Goal: Information Seeking & Learning: Get advice/opinions

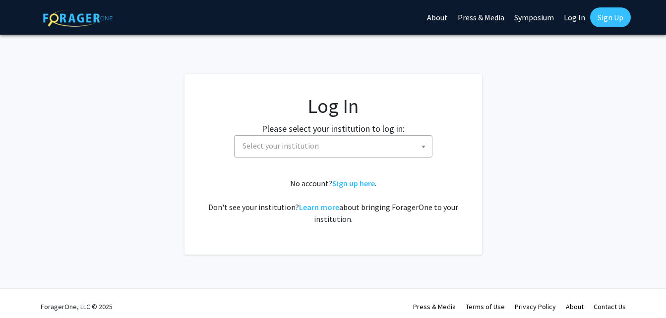
select select
click at [262, 149] on span "Select your institution" at bounding box center [281, 146] width 76 height 10
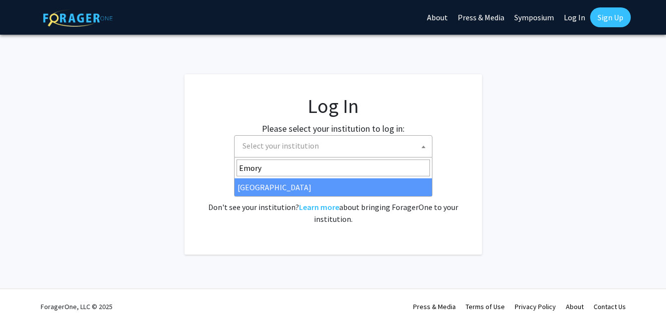
type input "Emory"
select select "12"
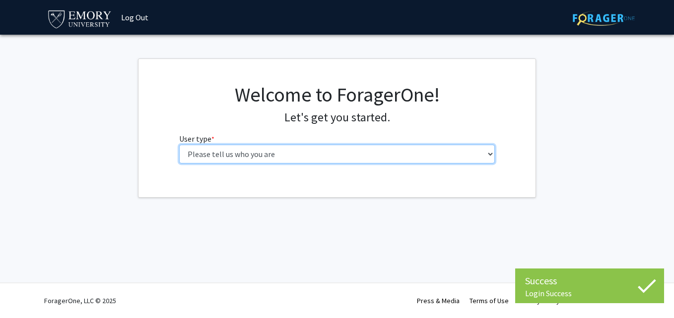
click at [206, 151] on select "Please tell us who you are Undergraduate Student Master's Student Doctoral Cand…" at bounding box center [337, 154] width 316 height 19
select select "1: undergrad"
click at [179, 145] on select "Please tell us who you are Undergraduate Student Master's Student Doctoral Cand…" at bounding box center [337, 154] width 316 height 19
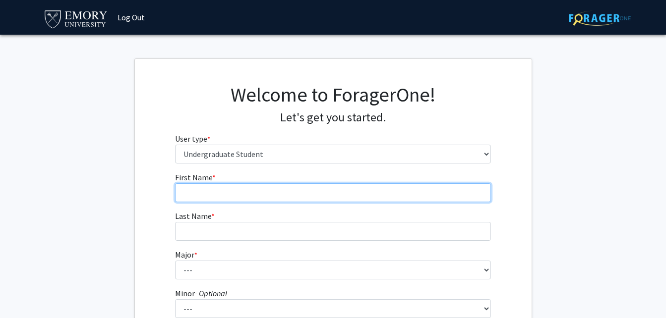
click at [310, 192] on input "First Name * required" at bounding box center [333, 193] width 316 height 19
type input "Andy"
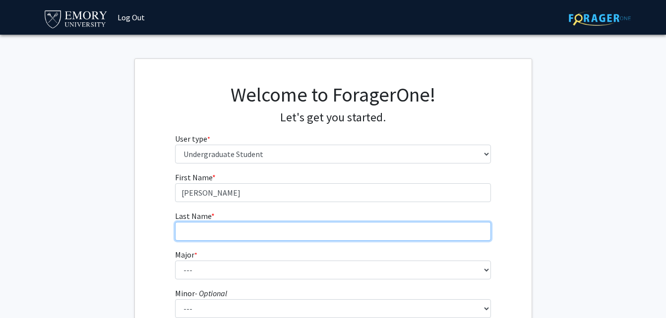
type input "Figueroa"
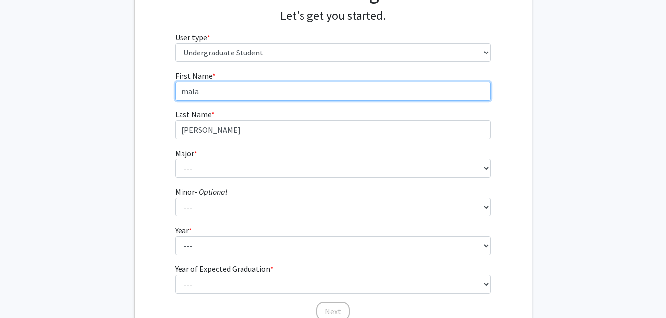
scroll to position [102, 0]
type input "m"
type input "Andy"
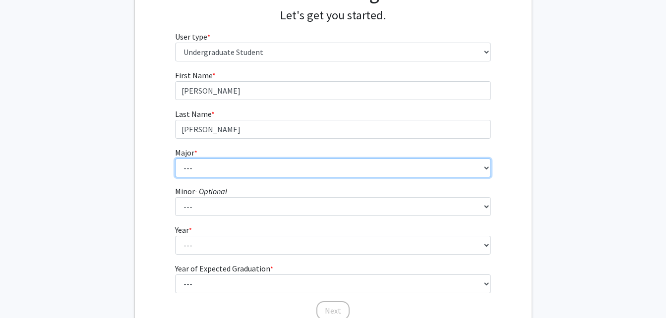
click at [176, 170] on select "--- Accounting African American Studies African Studies American Studies Analyt…" at bounding box center [333, 168] width 316 height 19
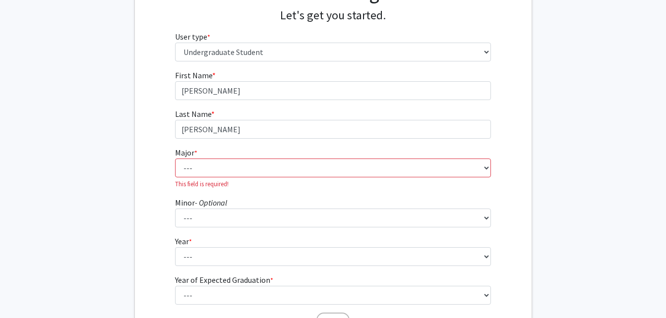
click at [117, 160] on fg-get-started "Welcome to ForagerOne! Let's get you started. User type * required Please tell …" at bounding box center [333, 157] width 666 height 403
click at [265, 163] on select "--- Accounting African American Studies African Studies American Studies Analyt…" at bounding box center [333, 168] width 316 height 19
select select "16: 977"
click at [175, 159] on select "--- Accounting African American Studies African Studies American Studies Analyt…" at bounding box center [333, 168] width 316 height 19
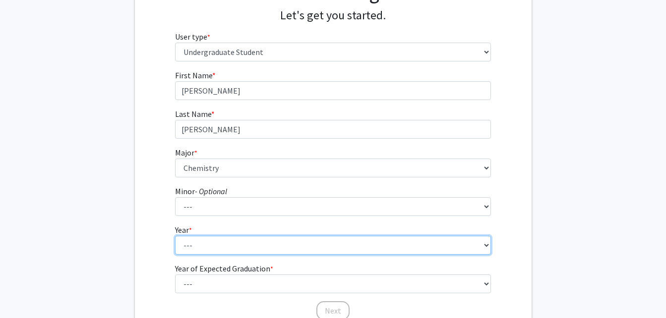
click at [217, 248] on select "--- First-year Sophomore Junior Senior Postbaccalaureate Certificate" at bounding box center [333, 245] width 316 height 19
select select "1: first-year"
click at [175, 236] on select "--- First-year Sophomore Junior Senior Postbaccalaureate Certificate" at bounding box center [333, 245] width 316 height 19
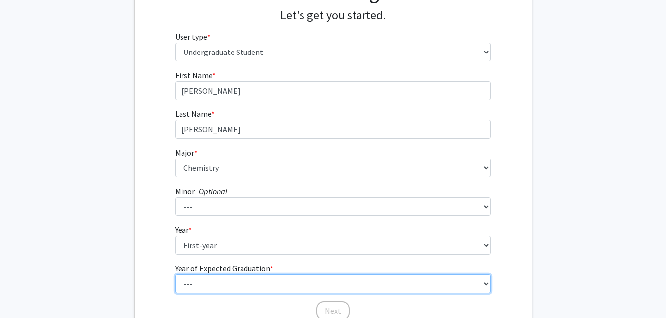
click at [202, 290] on select "--- 2025 2026 2027 2028 2029 2030 2031 2032 2033 2034" at bounding box center [333, 284] width 316 height 19
select select "5: 2029"
click at [175, 275] on select "--- 2025 2026 2027 2028 2029 2030 2031 2032 2033 2034" at bounding box center [333, 284] width 316 height 19
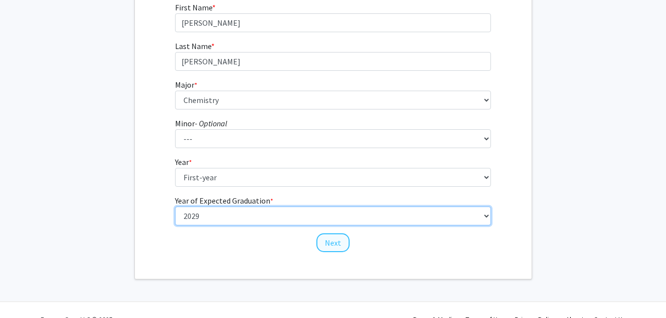
scroll to position [171, 0]
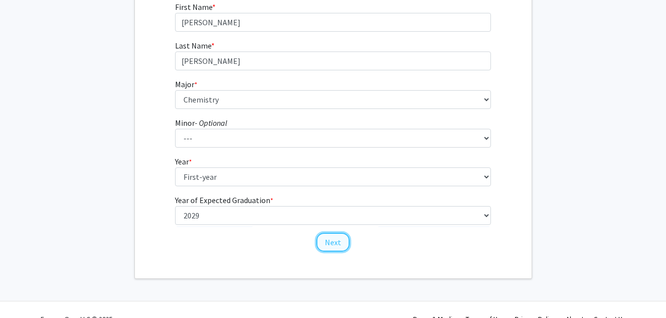
click at [336, 240] on button "Next" at bounding box center [332, 242] width 33 height 19
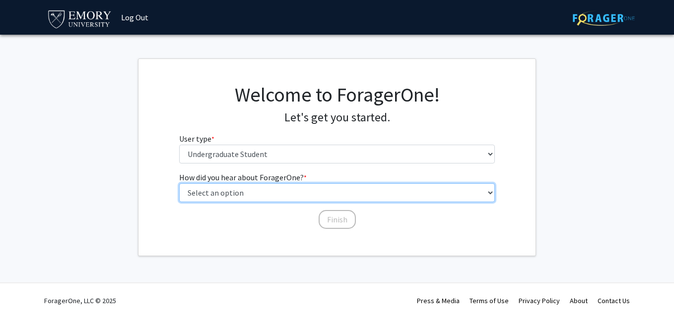
click at [252, 189] on select "Select an option Peer/student recommendation Faculty/staff recommendation Unive…" at bounding box center [337, 193] width 316 height 19
select select "2: faculty_recommendation"
click at [179, 184] on select "Select an option Peer/student recommendation Faculty/staff recommendation Unive…" at bounding box center [337, 193] width 316 height 19
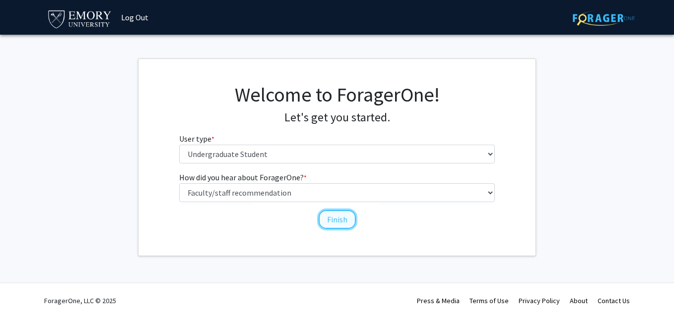
click at [333, 224] on button "Finish" at bounding box center [336, 219] width 37 height 19
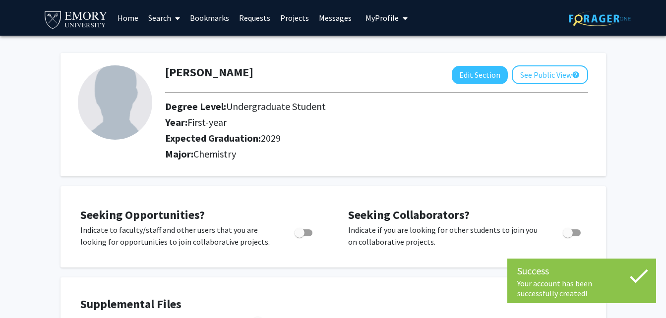
click at [98, 115] on img at bounding box center [115, 102] width 74 height 74
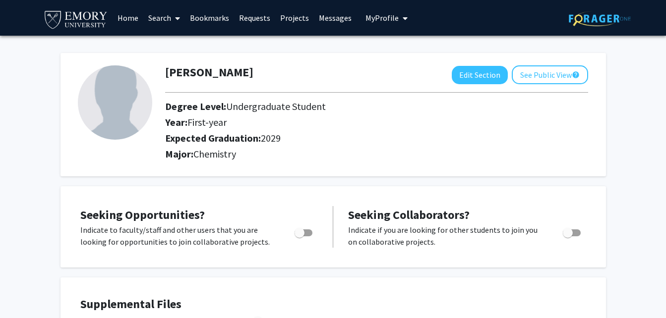
click at [155, 24] on link "Search" at bounding box center [164, 17] width 42 height 35
click at [177, 45] on span "Faculty/Staff" at bounding box center [179, 46] width 73 height 20
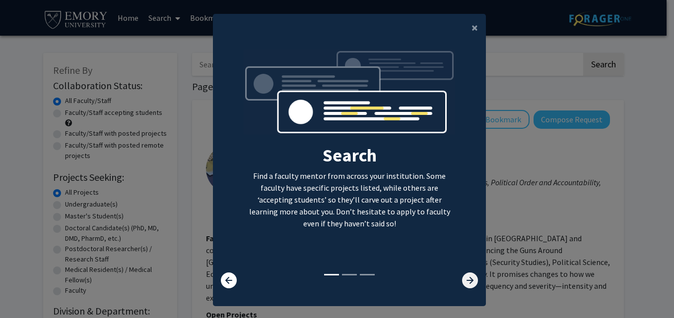
click at [473, 282] on icon at bounding box center [470, 281] width 16 height 16
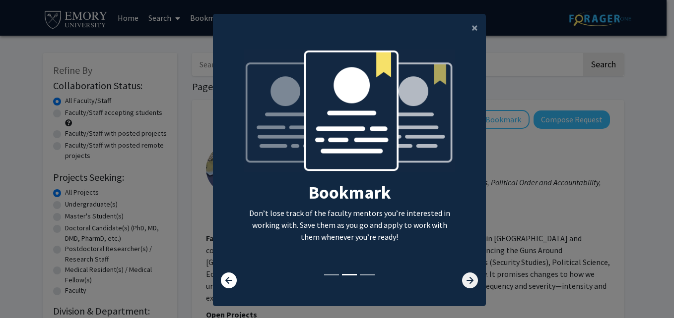
click at [469, 280] on icon at bounding box center [470, 281] width 16 height 16
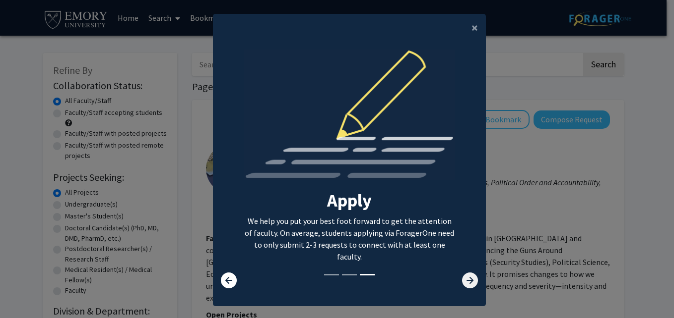
click at [469, 280] on icon at bounding box center [470, 281] width 16 height 16
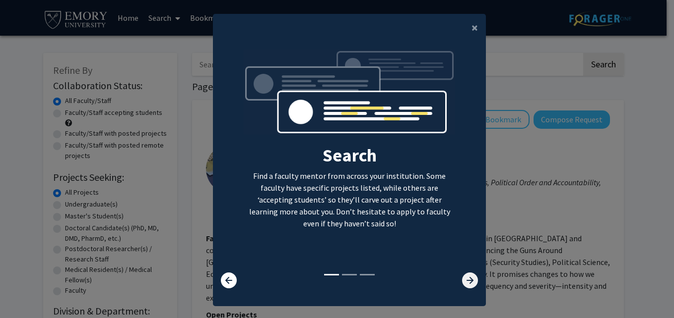
click at [469, 280] on icon at bounding box center [470, 281] width 16 height 16
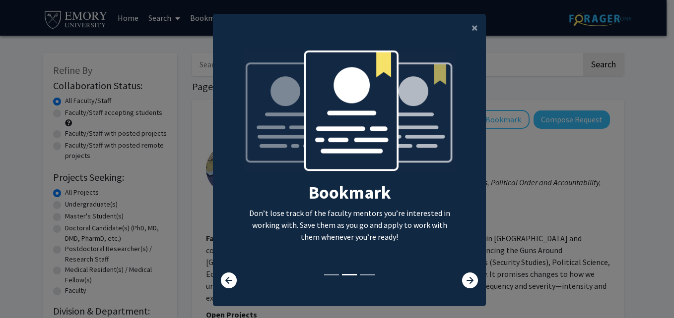
click at [466, 289] on div "Search Find a faculty mentor from across your institution. Some faculty have sp…" at bounding box center [349, 169] width 273 height 255
click at [470, 285] on icon at bounding box center [470, 281] width 16 height 16
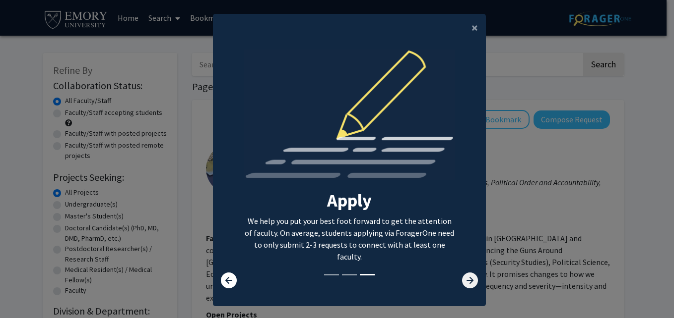
click at [468, 280] on icon at bounding box center [470, 281] width 16 height 16
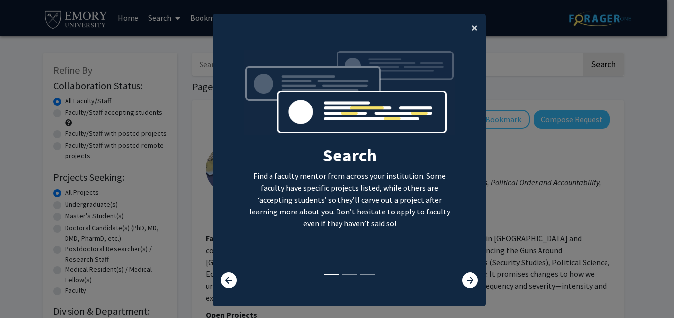
click at [471, 25] on span "×" at bounding box center [474, 27] width 6 height 15
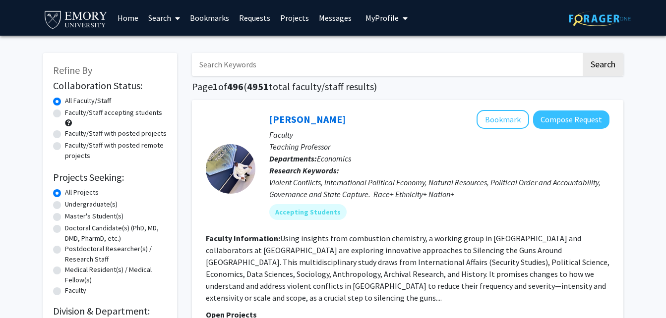
click at [65, 207] on label "Undergraduate(s)" at bounding box center [91, 204] width 53 height 10
click at [65, 206] on input "Undergraduate(s)" at bounding box center [68, 202] width 6 height 6
radio input "true"
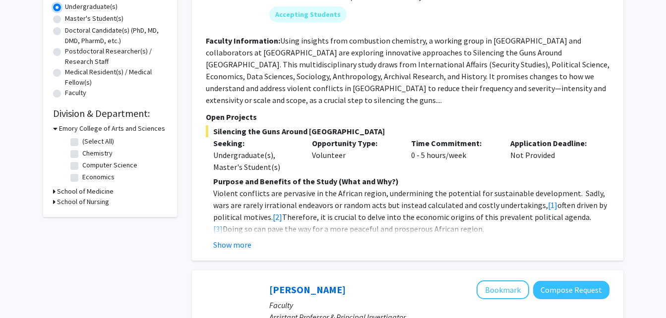
scroll to position [198, 0]
click at [82, 153] on label "Chemistry" at bounding box center [97, 153] width 30 height 10
click at [82, 153] on input "Chemistry" at bounding box center [85, 151] width 6 height 6
checkbox input "true"
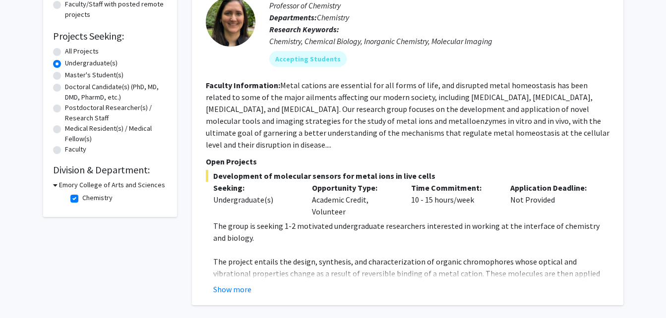
scroll to position [142, 0]
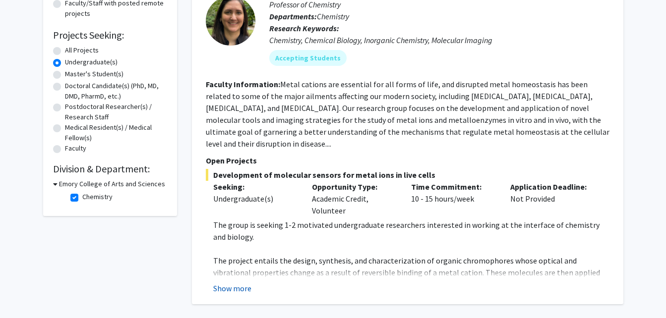
click at [236, 283] on button "Show more" at bounding box center [232, 289] width 38 height 12
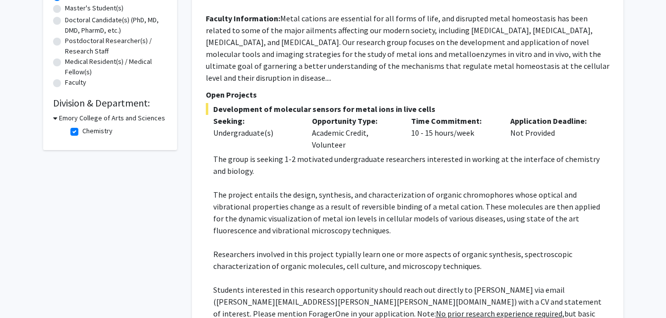
scroll to position [209, 0]
click at [319, 202] on p "The project entails the design, synthesis, and characterization of organic chro…" at bounding box center [411, 212] width 396 height 48
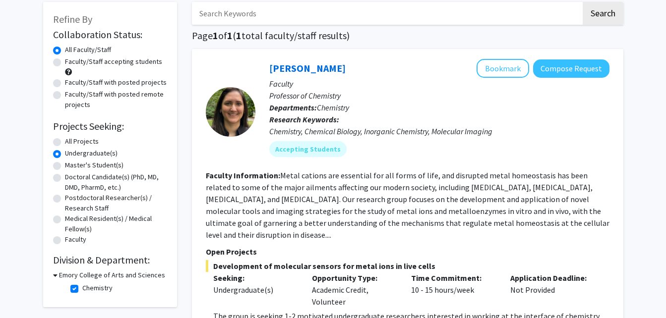
scroll to position [50, 0]
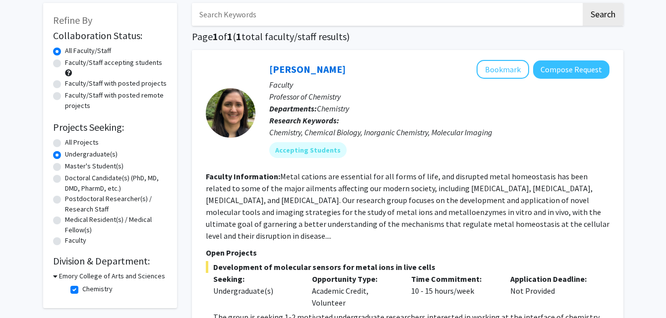
click at [62, 278] on h3 "Emory College of Arts and Sciences" at bounding box center [112, 276] width 106 height 10
drag, startPoint x: 73, startPoint y: 275, endPoint x: 84, endPoint y: 278, distance: 11.2
click at [84, 278] on h3 "Emory College of Arts and Sciences" at bounding box center [110, 276] width 106 height 10
click at [84, 278] on h3 "Emory College of Arts and Sciences" at bounding box center [112, 276] width 106 height 10
click at [77, 278] on h3 "Emory College of Arts and Sciences" at bounding box center [110, 276] width 106 height 10
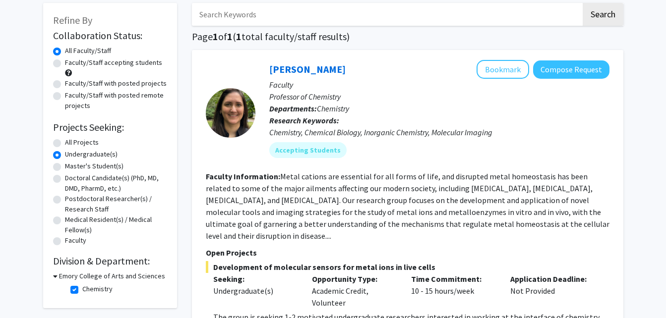
click at [78, 292] on fg-checkbox "Chemistry Chemistry" at bounding box center [117, 290] width 94 height 12
click at [82, 290] on label "Chemistry" at bounding box center [97, 289] width 30 height 10
click at [82, 290] on input "Chemistry" at bounding box center [85, 287] width 6 height 6
checkbox input "false"
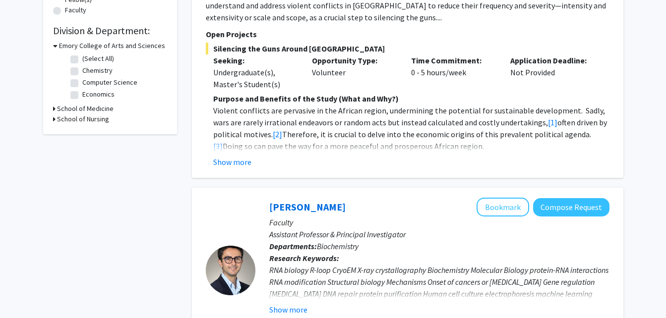
scroll to position [281, 0]
click at [91, 106] on h3 "School of Medicine" at bounding box center [85, 108] width 57 height 10
click at [82, 123] on label "Biochemistry" at bounding box center [101, 121] width 39 height 10
click at [82, 123] on input "Biochemistry" at bounding box center [85, 119] width 6 height 6
checkbox input "true"
